Goal: Check status: Check status

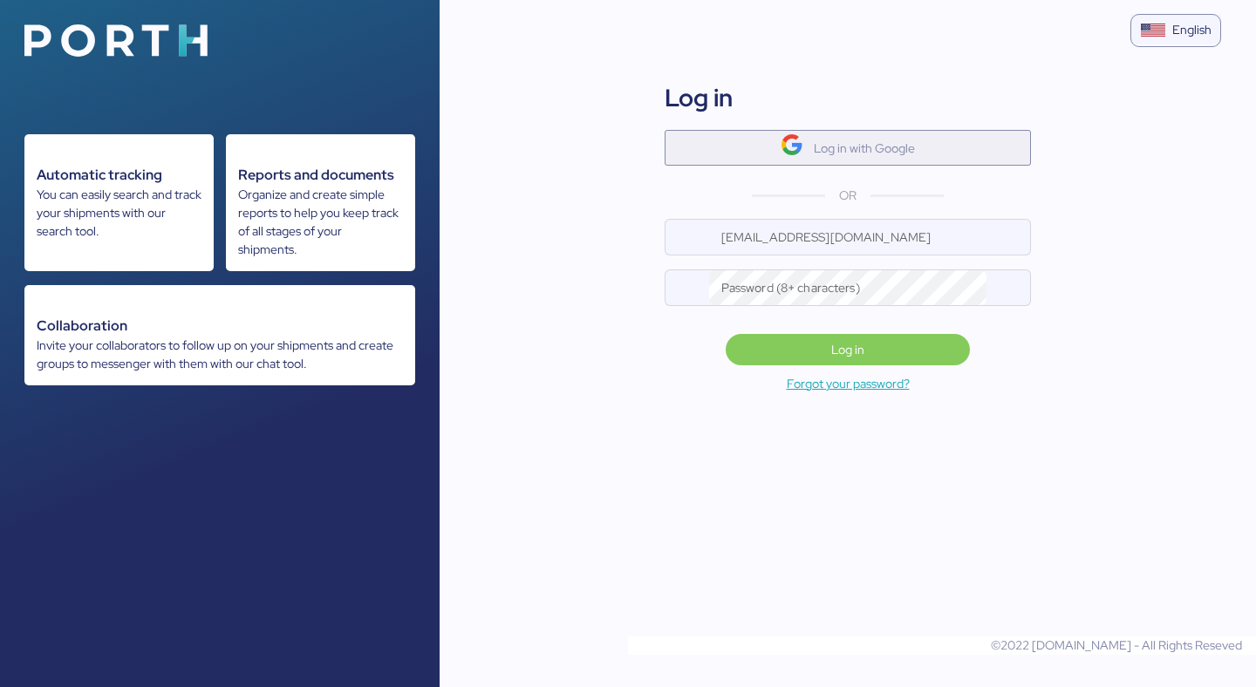
click at [733, 134] on span "Log in with Google" at bounding box center [847, 147] width 338 height 29
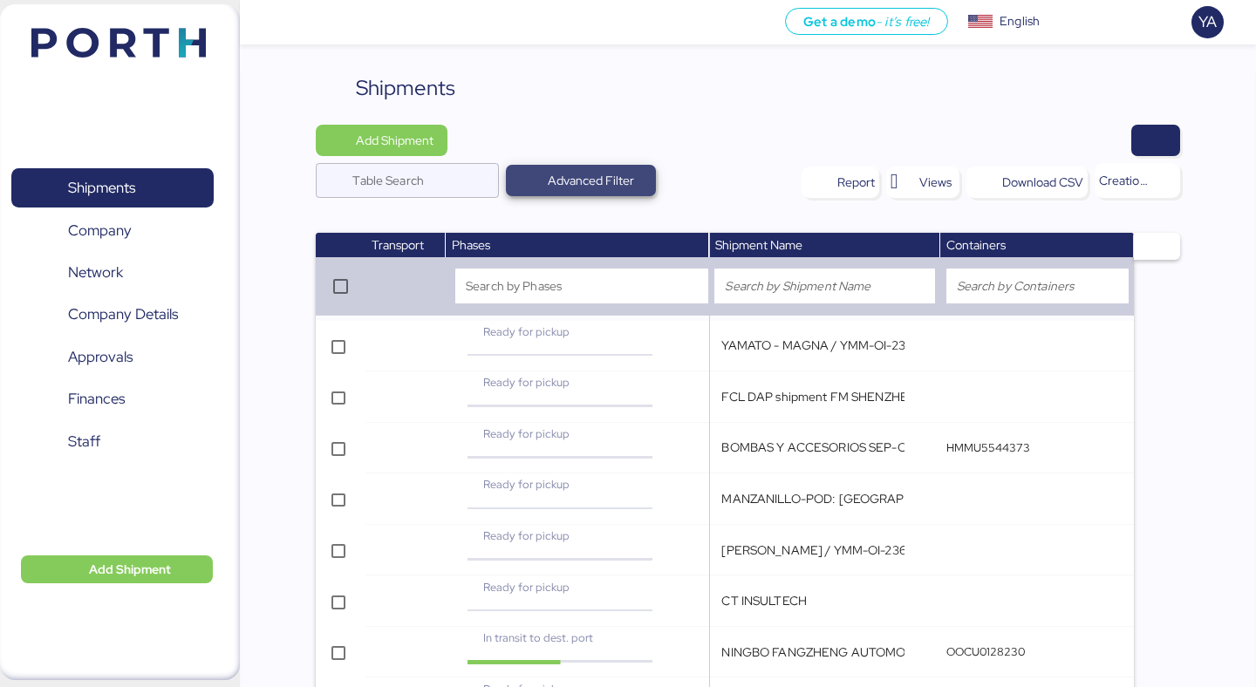
click at [608, 180] on span "Advanced Filter" at bounding box center [591, 180] width 86 height 21
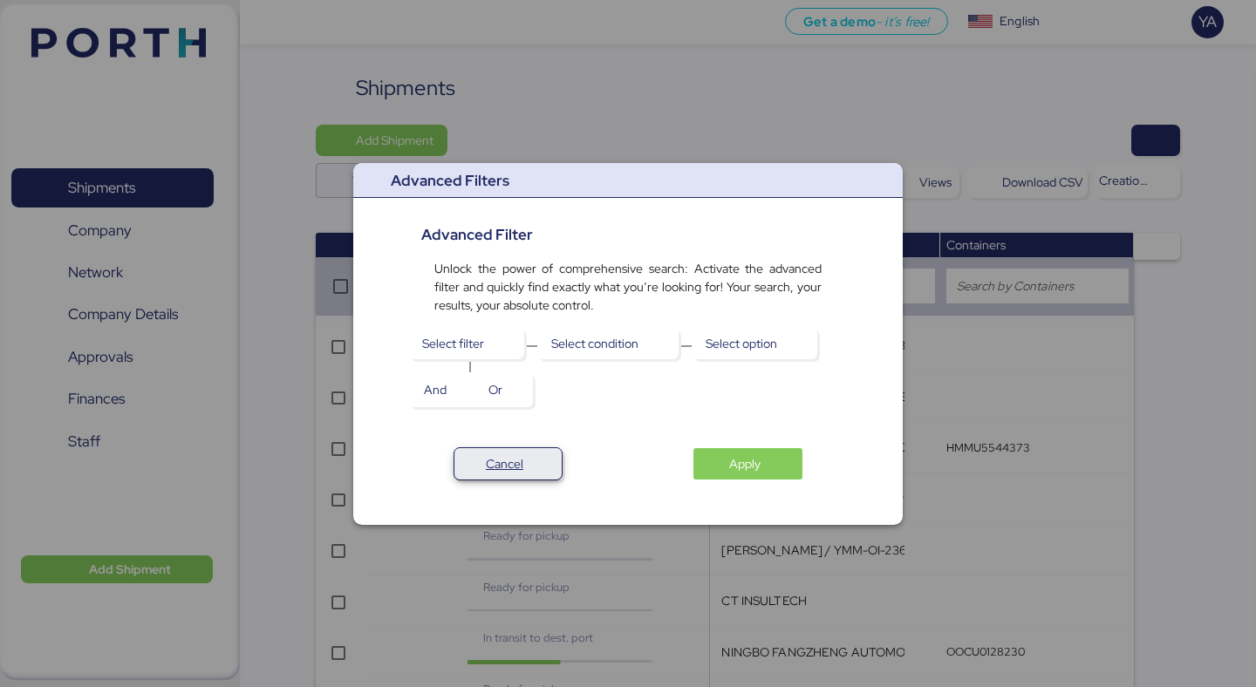
click at [527, 460] on span "Cancel" at bounding box center [507, 464] width 79 height 24
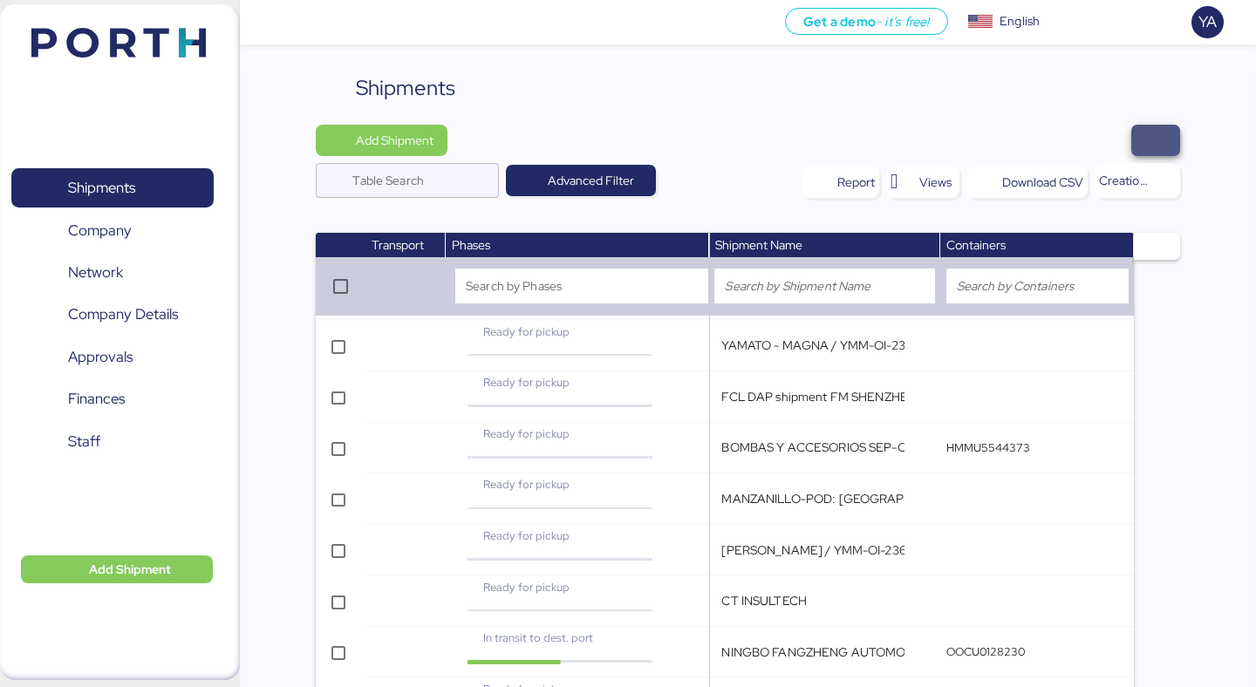
click at [1166, 133] on span "button" at bounding box center [1155, 140] width 49 height 31
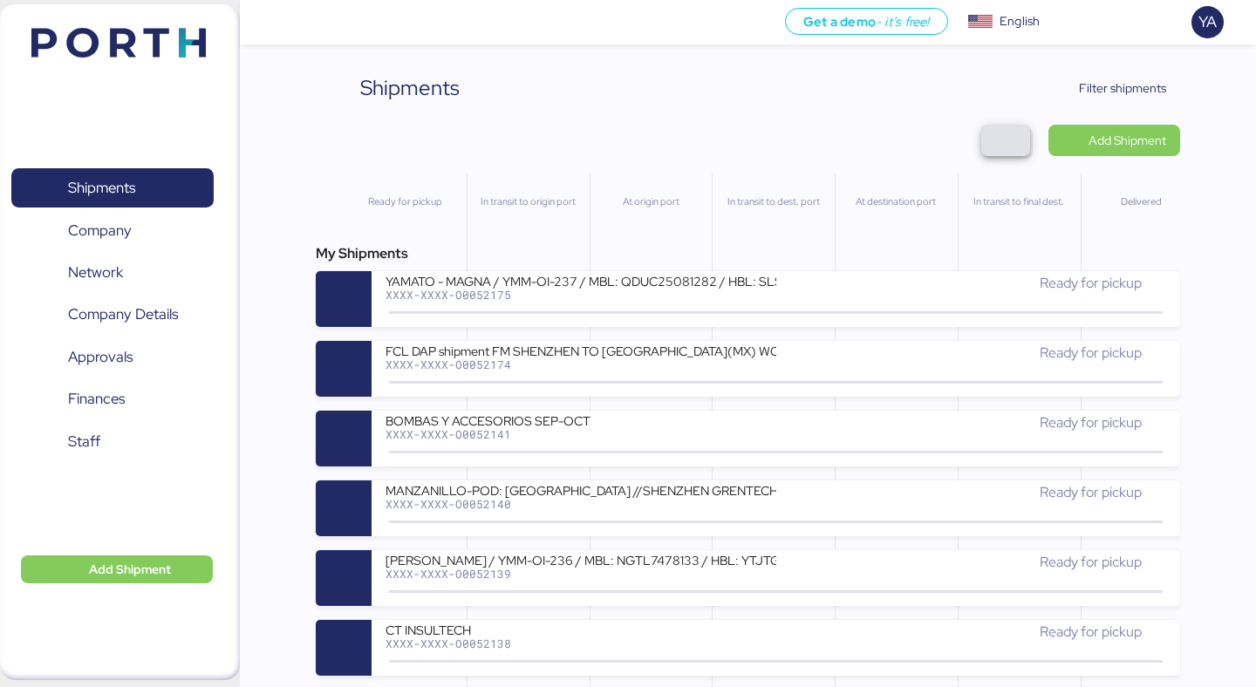
click at [1018, 135] on span "button" at bounding box center [1005, 140] width 49 height 31
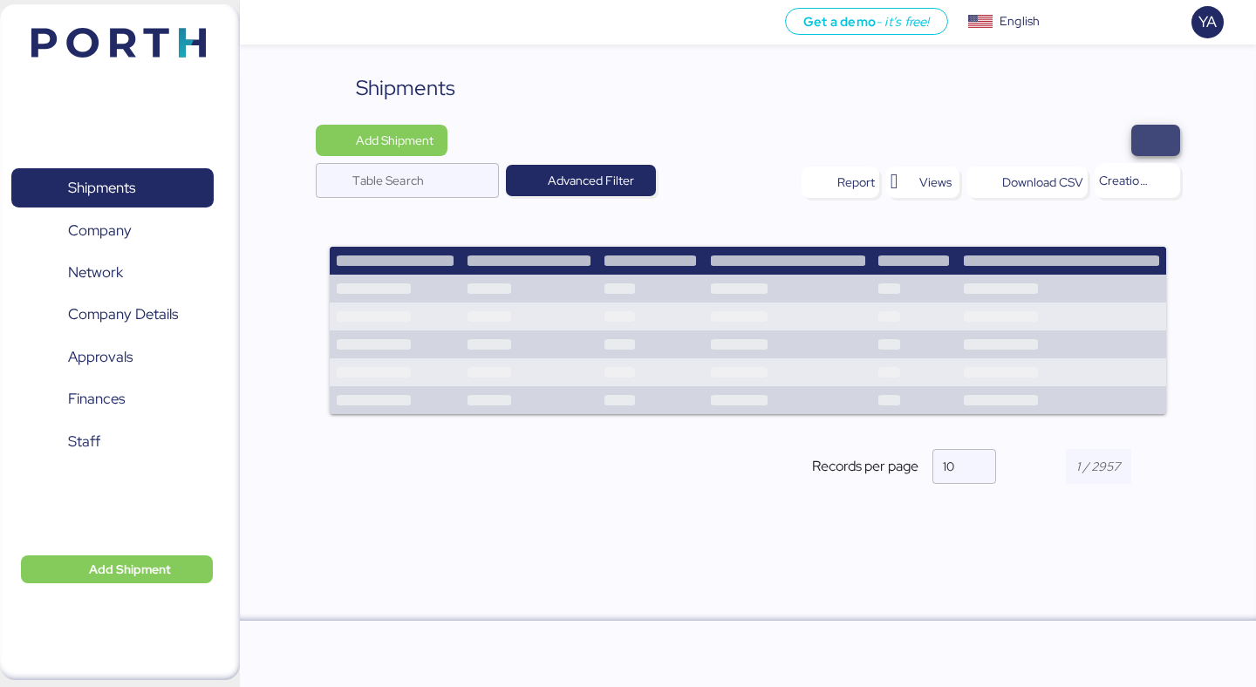
click at [1170, 133] on span "button" at bounding box center [1155, 140] width 49 height 31
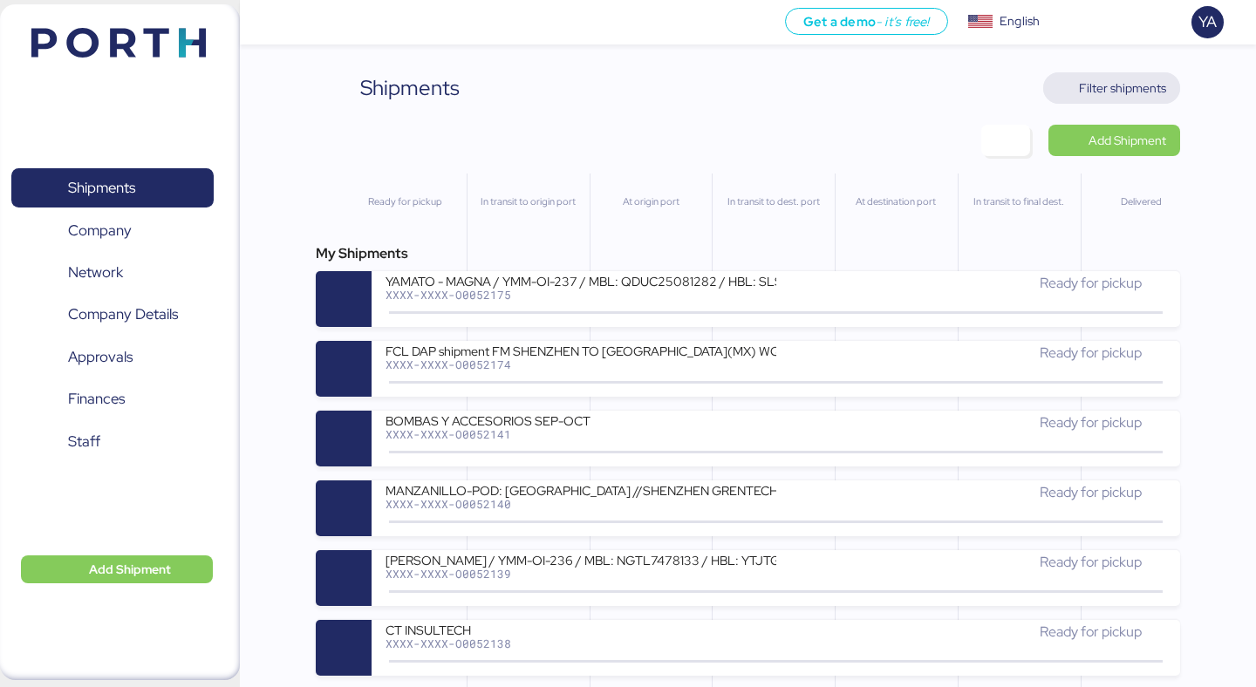
click at [1113, 91] on span "Filter shipments" at bounding box center [1122, 88] width 87 height 21
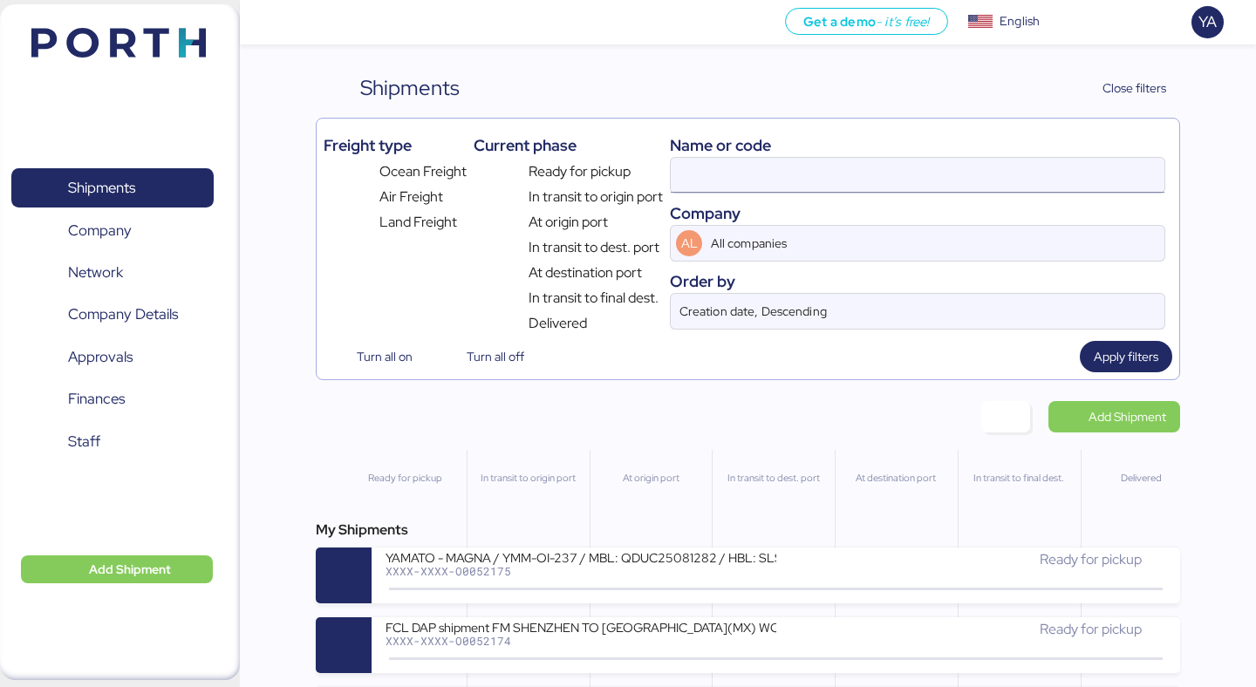
click at [981, 179] on input at bounding box center [918, 175] width 494 height 35
paste input "Hola, buenas tardes. ¿Podrían indicarnos con quién debemos comunicarnos para da…"
type input "Hola, buenas tardes. ¿Podrían indicarnos con quién debemos comunicarnos para da…"
click at [981, 179] on input "Hola, buenas tardes. ¿Podrían indicarnos con quién debemos comunicarnos para da…" at bounding box center [918, 175] width 494 height 35
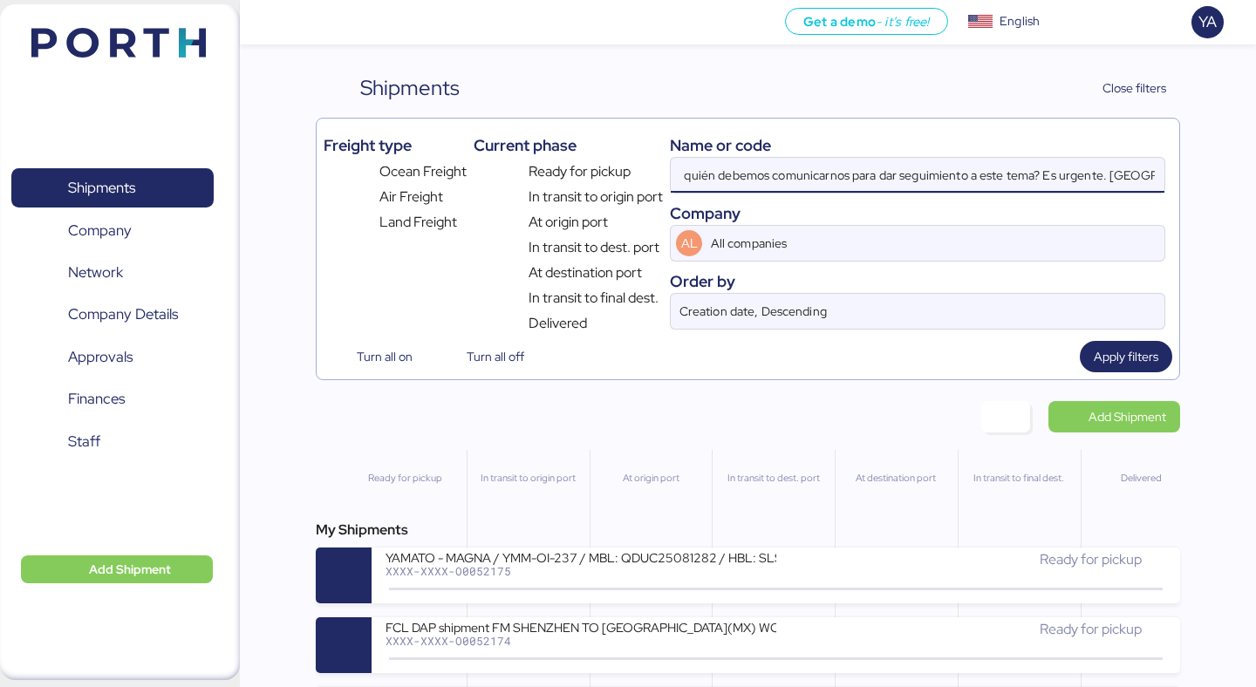
click at [981, 179] on input "Hola, buenas tardes. ¿Podrían indicarnos con quién debemos comunicarnos para da…" at bounding box center [918, 175] width 494 height 35
type input "cs metal"
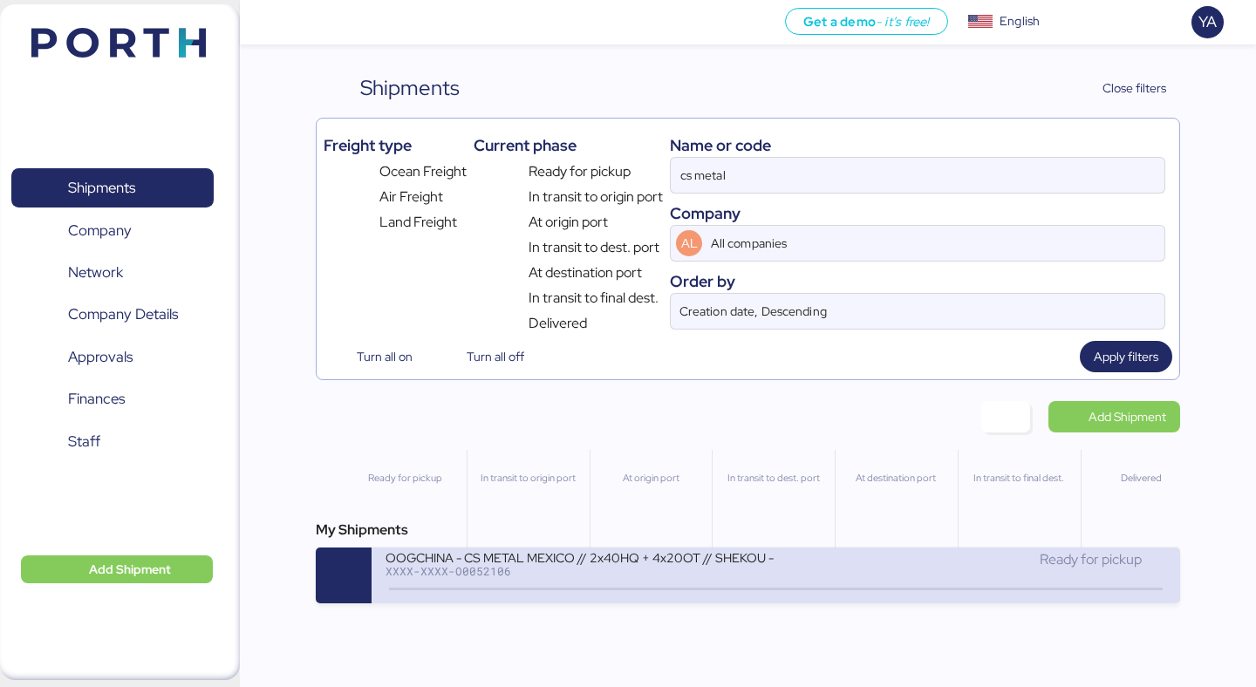
click at [699, 564] on div "OOGCHINA - CS METAL MEXICO // 2x40HQ + 4x20OT // SHEKOU - MANZANILLO // HBL: OO…" at bounding box center [580, 556] width 390 height 15
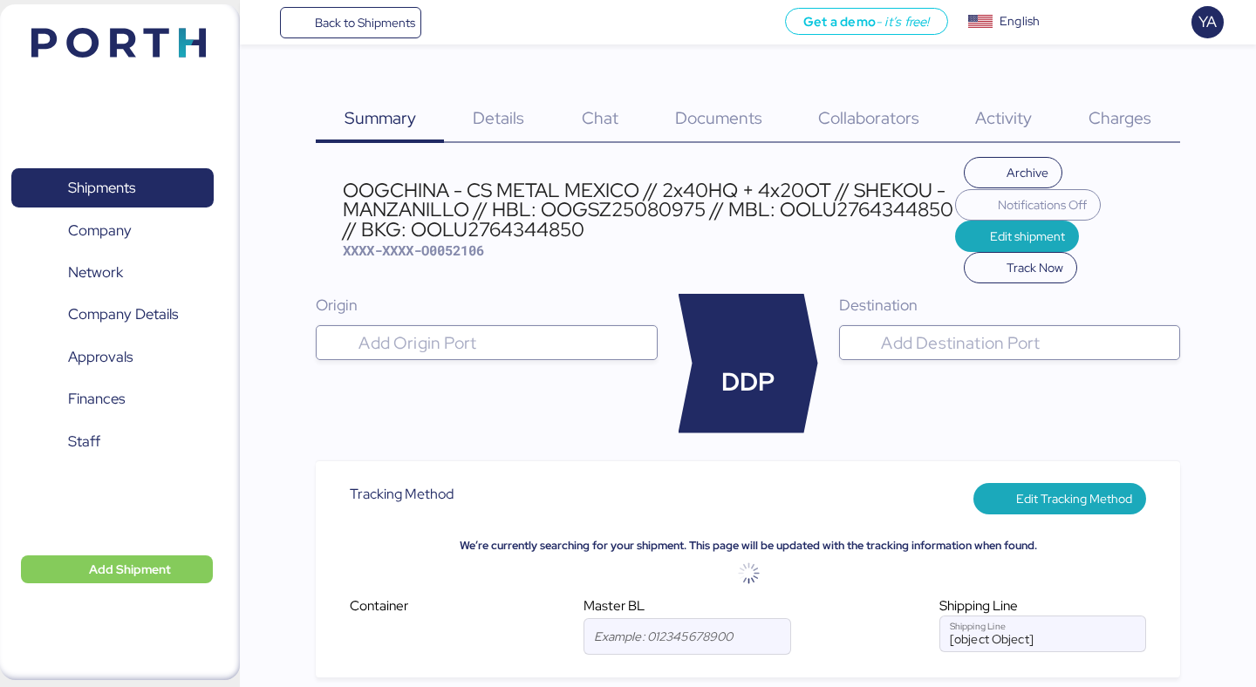
click at [457, 224] on div "OOGCHINA - CS METAL MEXICO // 2x40HQ + 4x20OT // SHEKOU - MANZANILLO // HBL: OO…" at bounding box center [649, 210] width 612 height 58
copy div "OOLU2764344850"
click at [445, 250] on span "XXXX-XXXX-O0052106" at bounding box center [413, 250] width 141 height 17
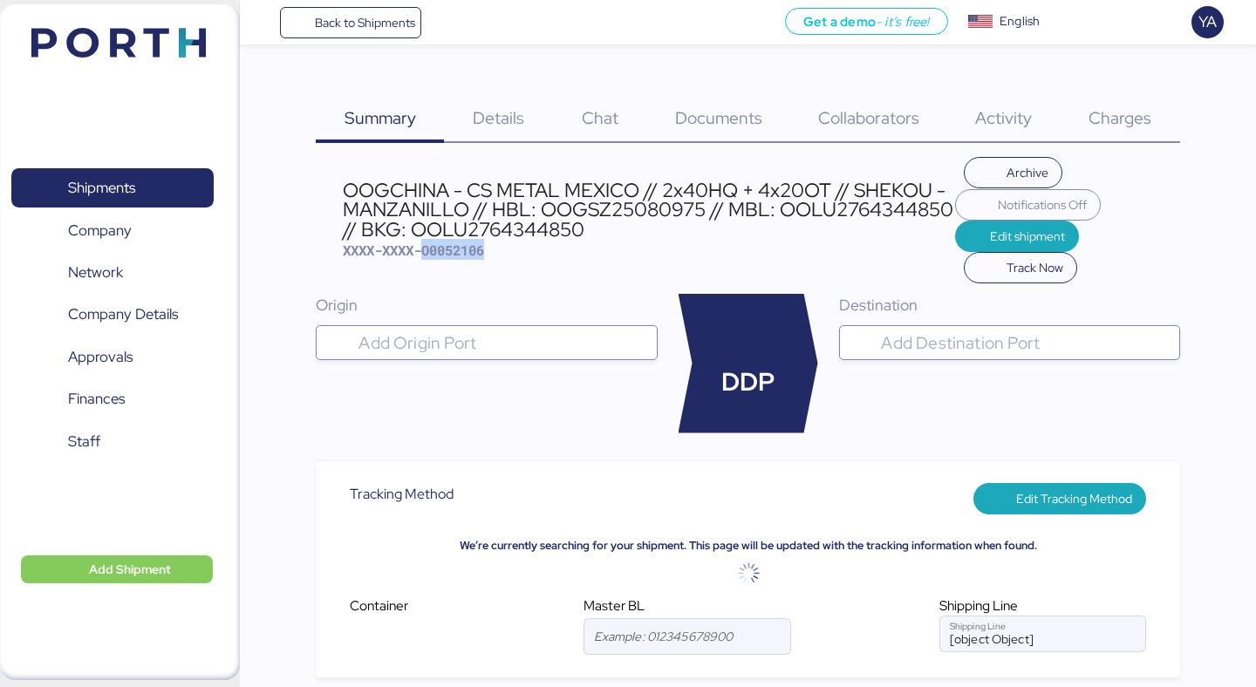
copy span "O0052106"
click at [502, 229] on div "OOGCHINA - CS METAL MEXICO // 2x40HQ + 4x20OT // SHEKOU - MANZANILLO // HBL: OO…" at bounding box center [649, 210] width 612 height 58
copy div "OOLU2764344850"
click at [482, 105] on div "Details 0" at bounding box center [498, 107] width 109 height 71
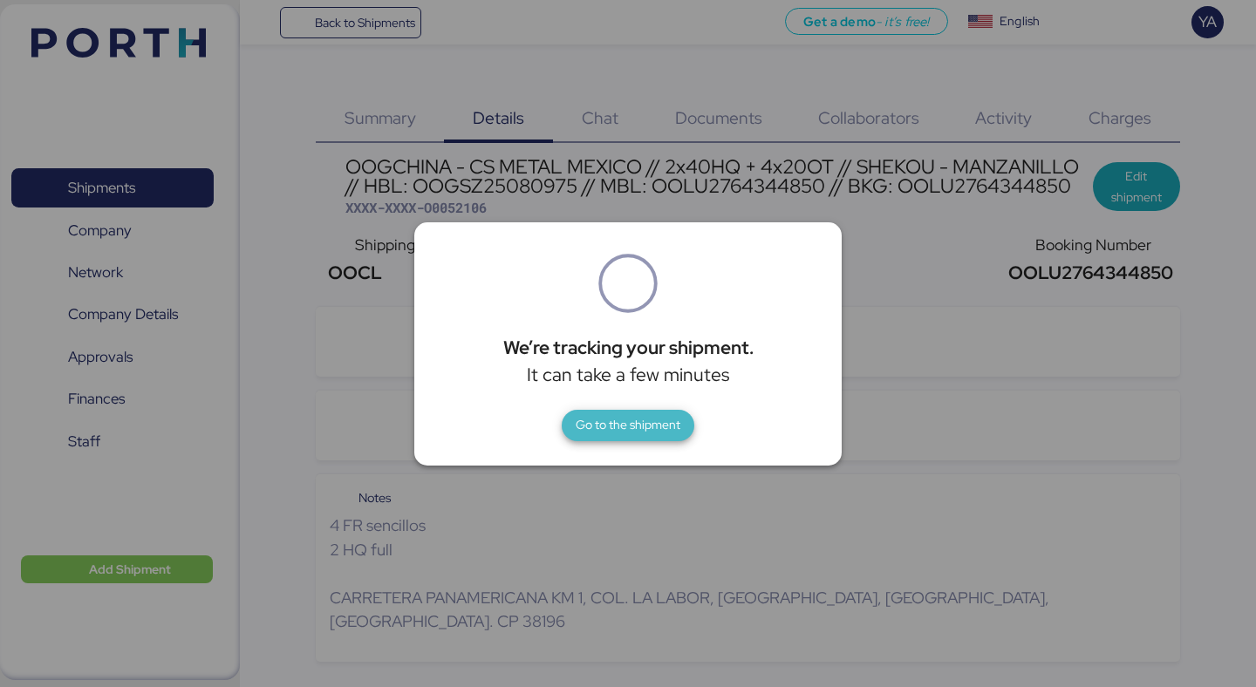
click at [634, 435] on span "Go to the shipment" at bounding box center [628, 425] width 105 height 24
